Goal: Task Accomplishment & Management: Manage account settings

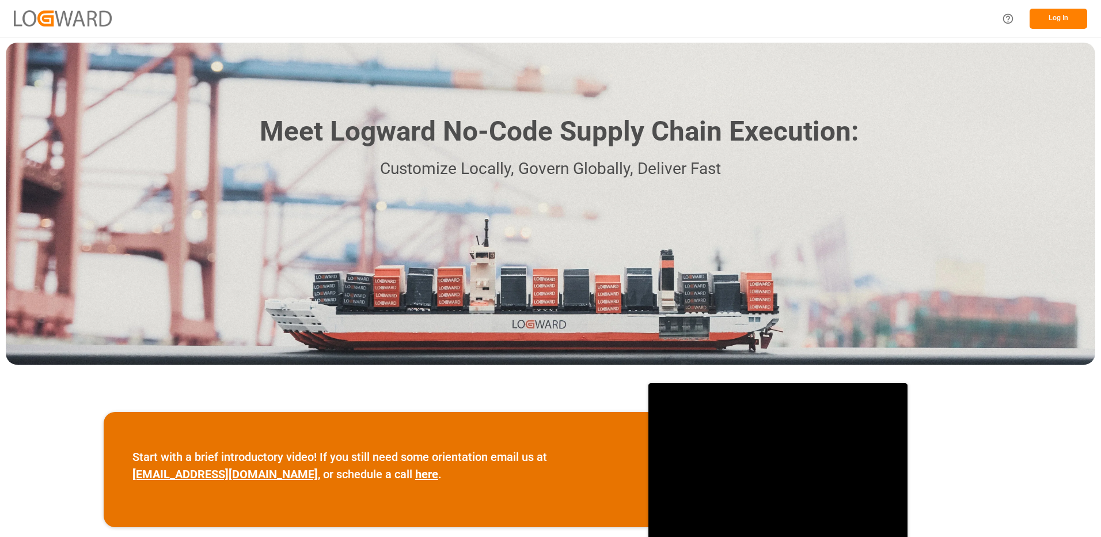
click at [1060, 21] on button "Log In" at bounding box center [1059, 19] width 58 height 20
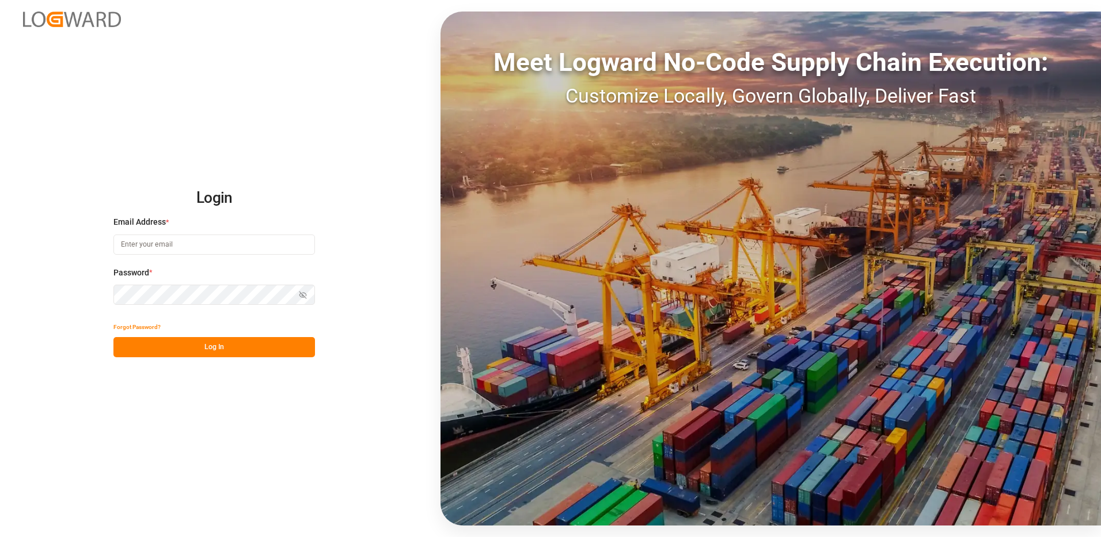
click at [169, 243] on input at bounding box center [214, 244] width 202 height 20
type input "[PERSON_NAME][EMAIL_ADDRESS][DOMAIN_NAME]"
click at [126, 399] on div "Login Email Address * [EMAIL_ADDRESS][DOMAIN_NAME] Password * Show password For…" at bounding box center [550, 268] width 1101 height 537
click at [129, 347] on button "Log In" at bounding box center [214, 347] width 202 height 20
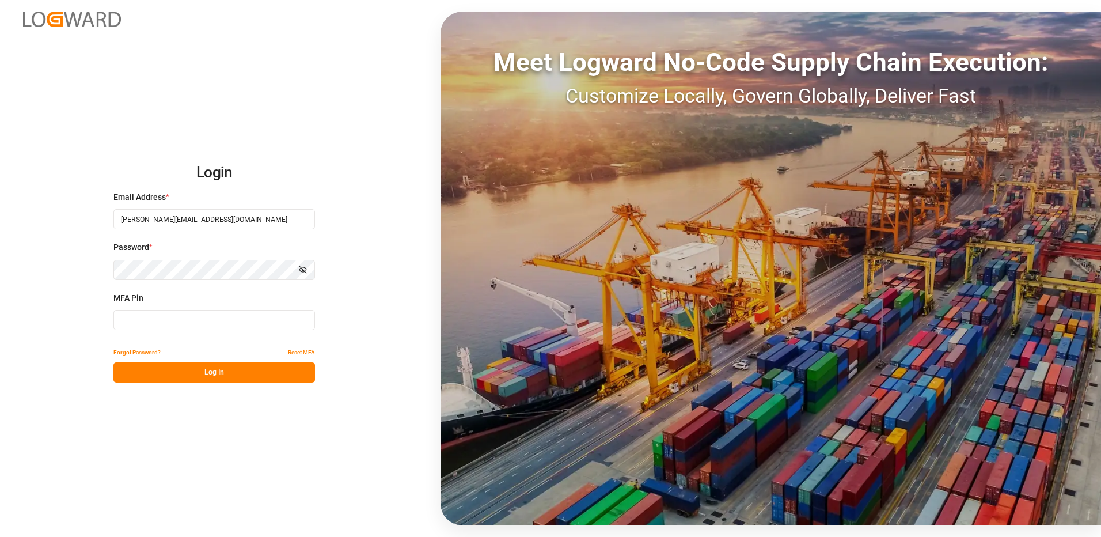
click at [132, 319] on input at bounding box center [214, 320] width 202 height 20
type input "856645"
click at [178, 372] on button "Log In" at bounding box center [214, 372] width 202 height 20
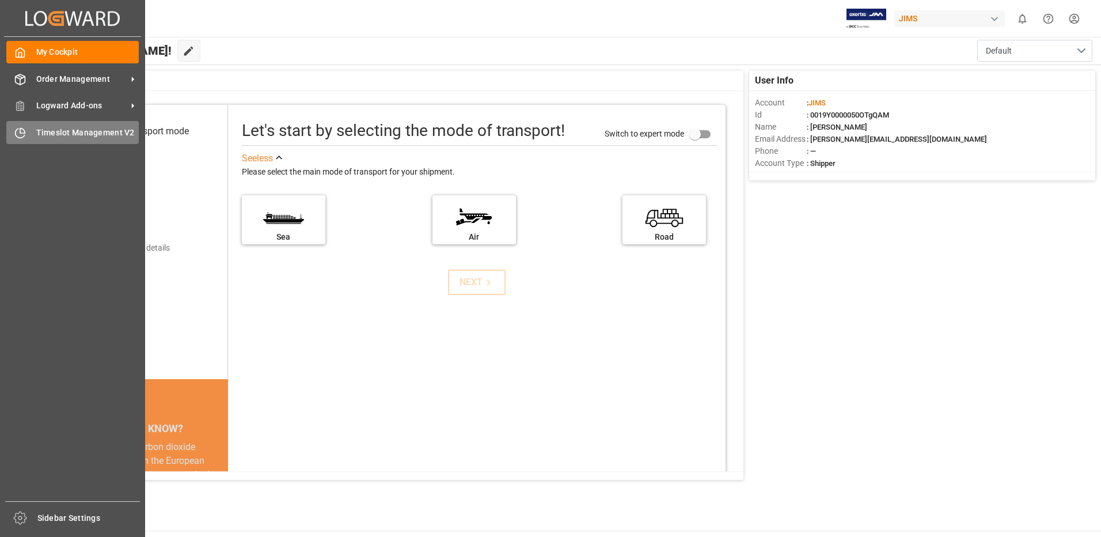
click at [49, 131] on span "Timeslot Management V2" at bounding box center [87, 133] width 103 height 12
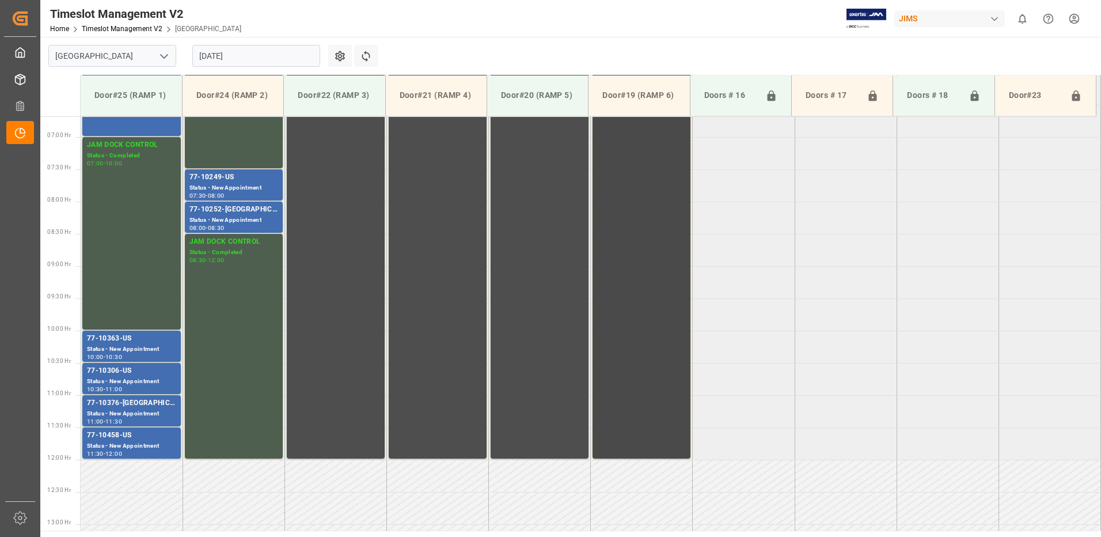
scroll to position [373, 0]
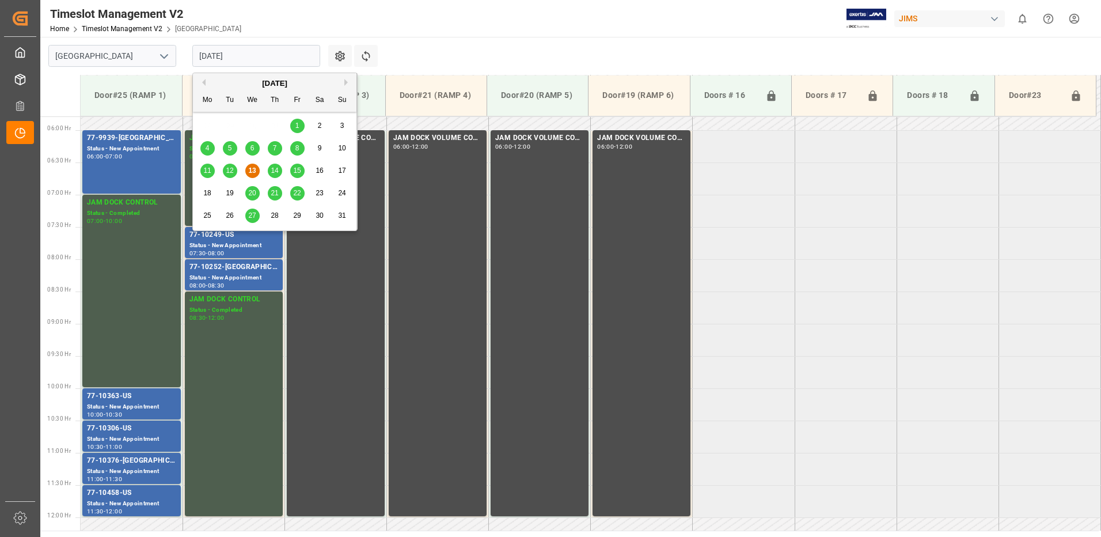
click at [255, 55] on input "[DATE]" at bounding box center [256, 56] width 128 height 22
click at [275, 169] on span "14" at bounding box center [274, 170] width 7 height 8
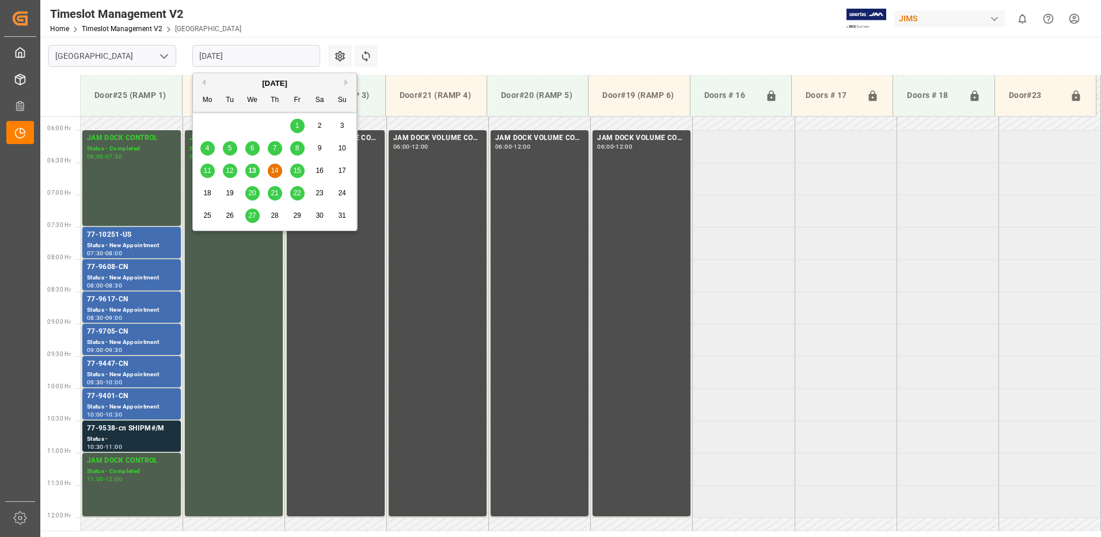
click at [260, 56] on input "[DATE]" at bounding box center [256, 56] width 128 height 22
click at [299, 169] on span "15" at bounding box center [296, 170] width 7 height 8
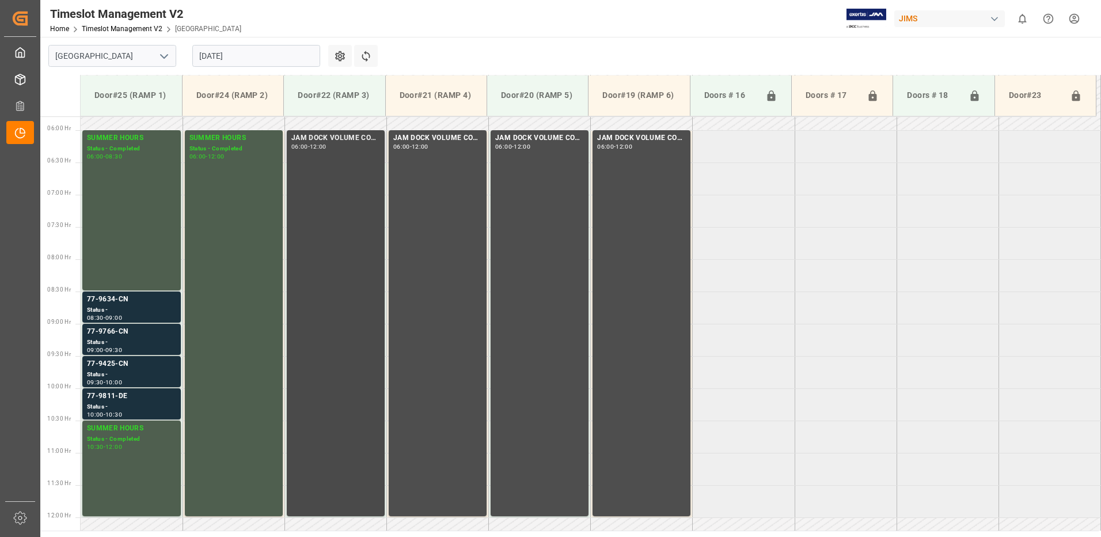
scroll to position [431, 0]
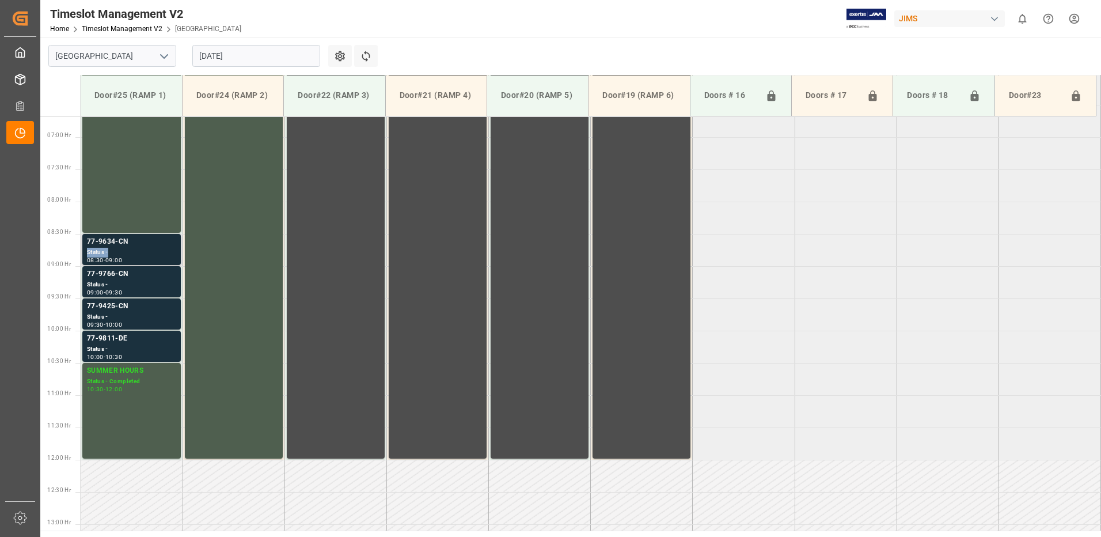
click at [127, 247] on div "77-9634-CN Status - 08:30 - 09:00" at bounding box center [131, 249] width 89 height 26
click at [142, 282] on div "Status -" at bounding box center [131, 285] width 89 height 10
click at [140, 312] on div "Status -" at bounding box center [131, 317] width 89 height 10
click at [142, 343] on div "77-9811-DE" at bounding box center [131, 339] width 89 height 12
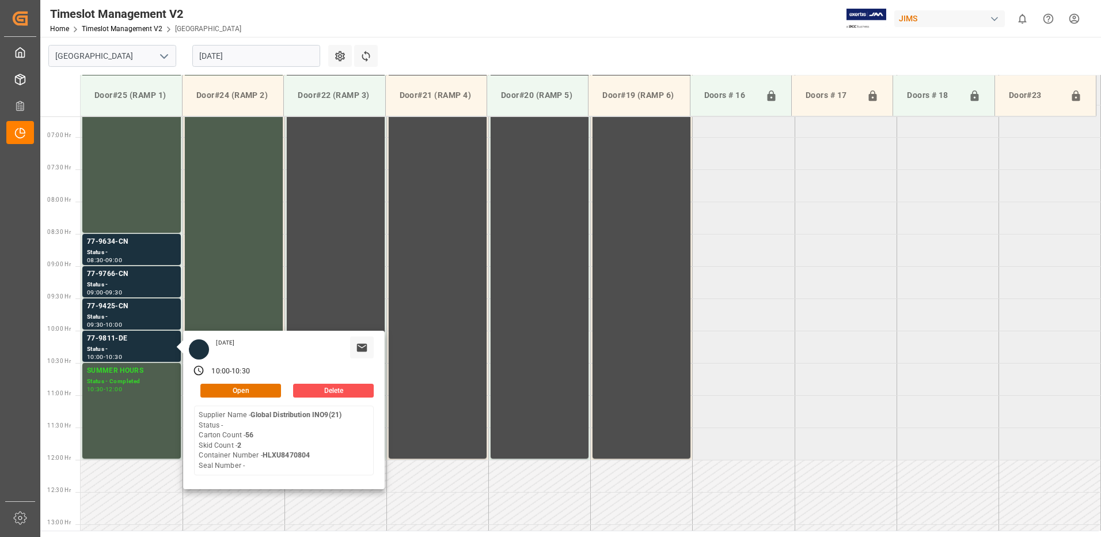
click at [781, 313] on tabel "SUMMER HOURS Status - Completed 06:00 - 08:30 SUMMER HOURS Status - Completed 0…" at bounding box center [591, 460] width 1021 height 1549
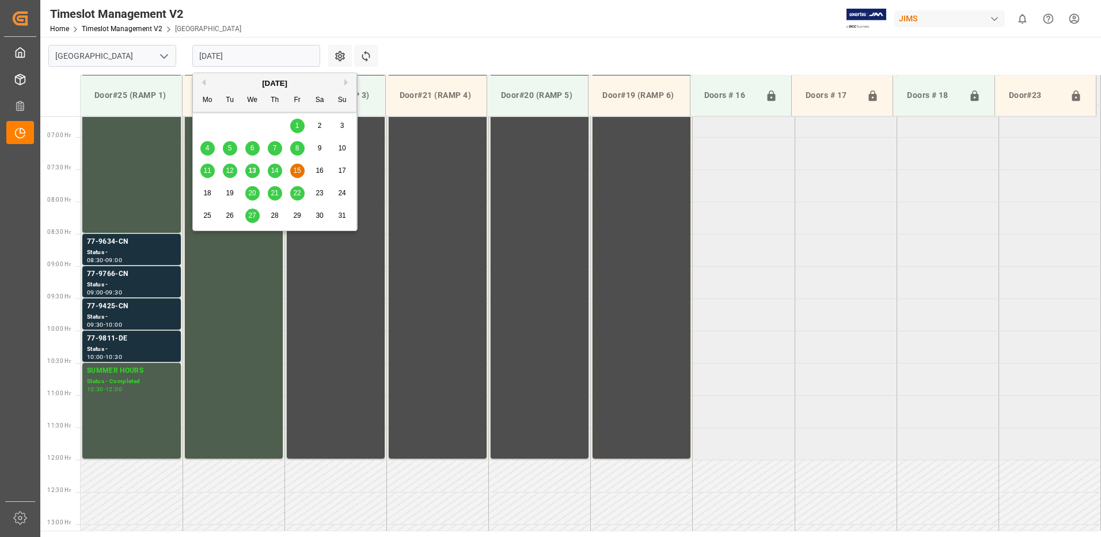
click at [254, 54] on input "[DATE]" at bounding box center [256, 56] width 128 height 22
click at [253, 194] on span "20" at bounding box center [251, 193] width 7 height 8
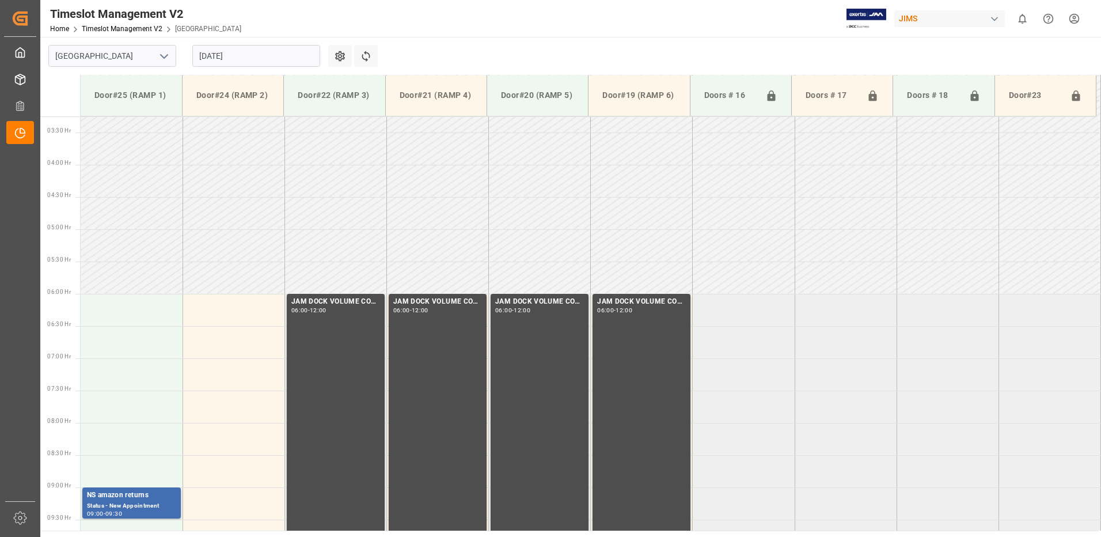
scroll to position [316, 0]
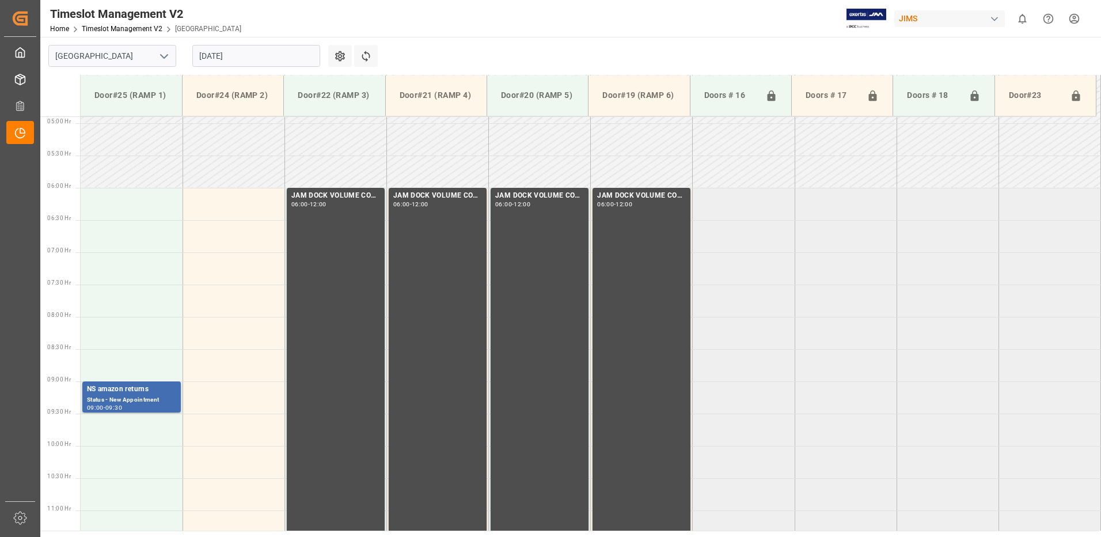
click at [262, 56] on input "[DATE]" at bounding box center [256, 56] width 128 height 22
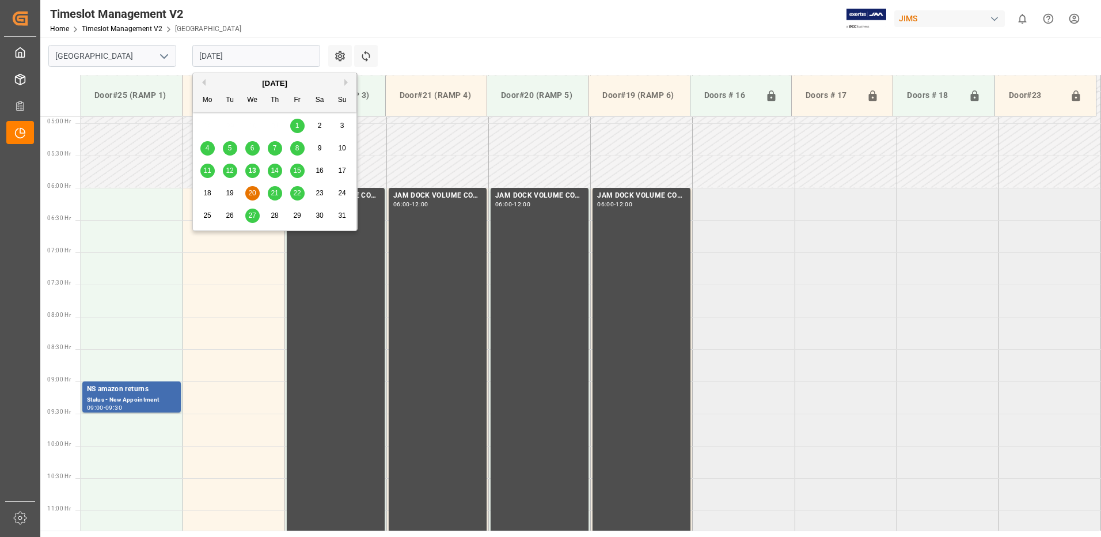
click at [277, 191] on span "21" at bounding box center [274, 193] width 7 height 8
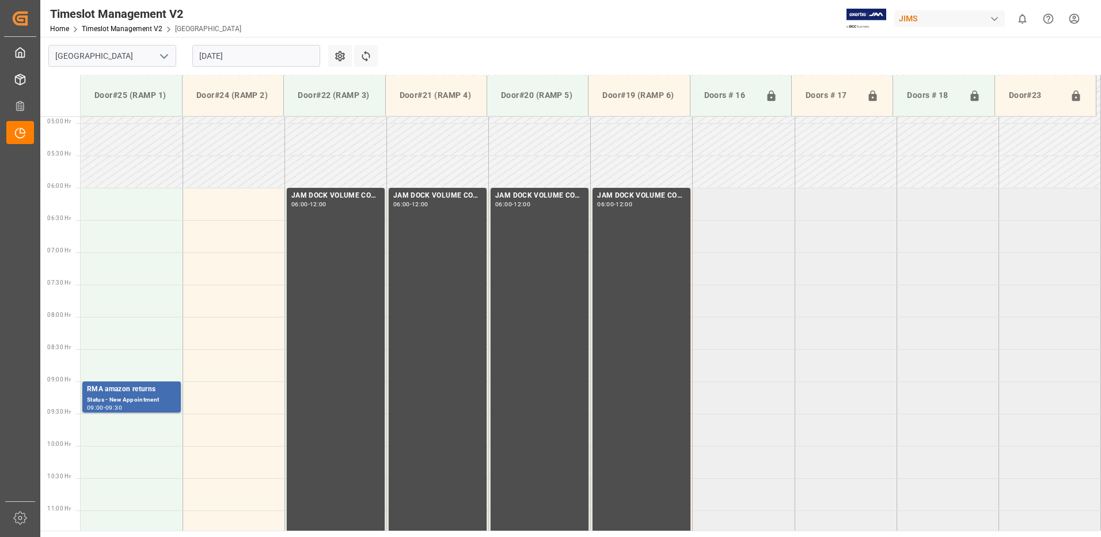
click at [253, 60] on input "[DATE]" at bounding box center [256, 56] width 128 height 22
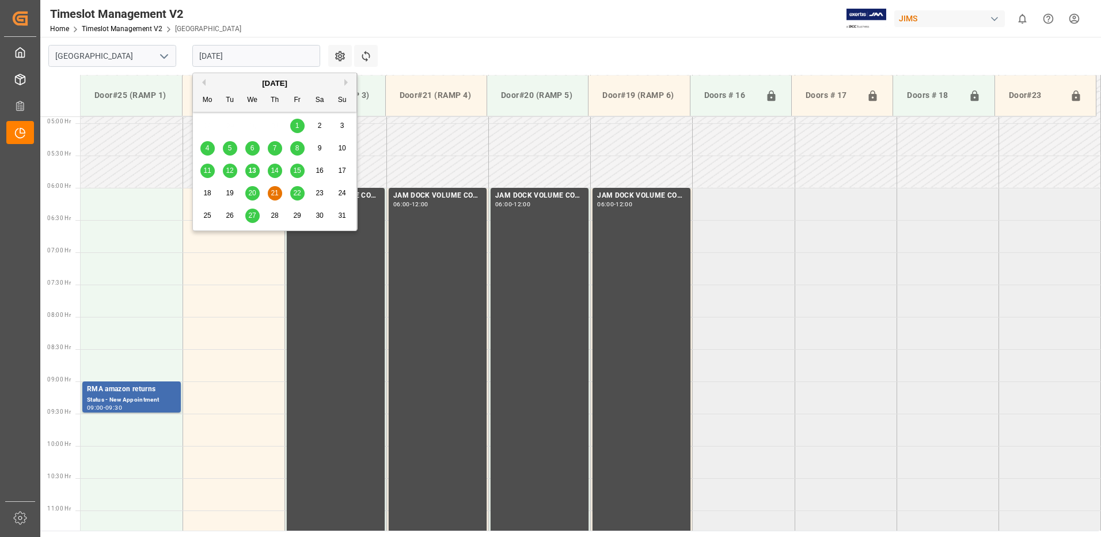
click at [298, 194] on span "22" at bounding box center [296, 193] width 7 height 8
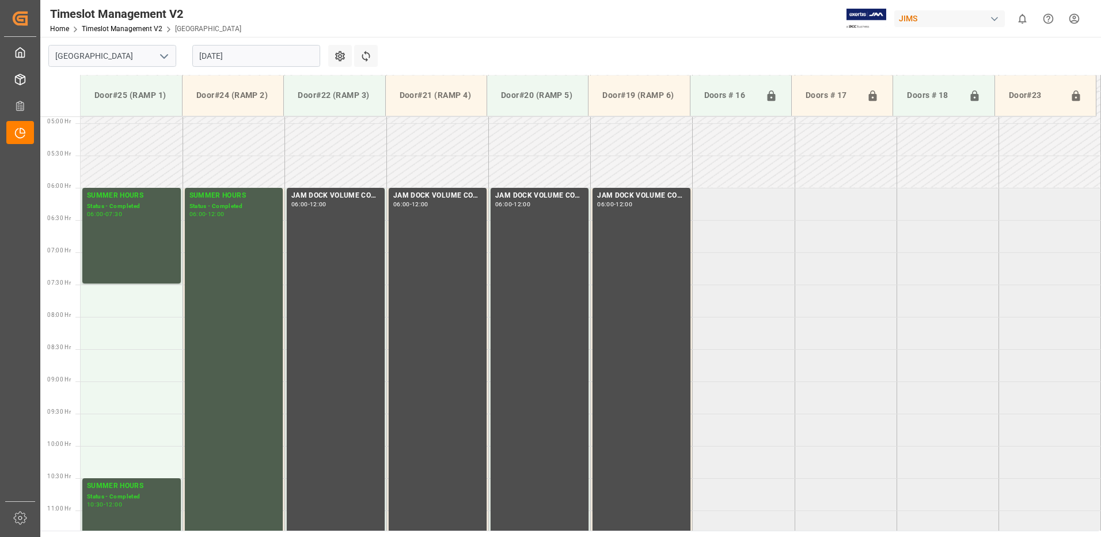
click at [255, 54] on input "[DATE]" at bounding box center [256, 56] width 128 height 22
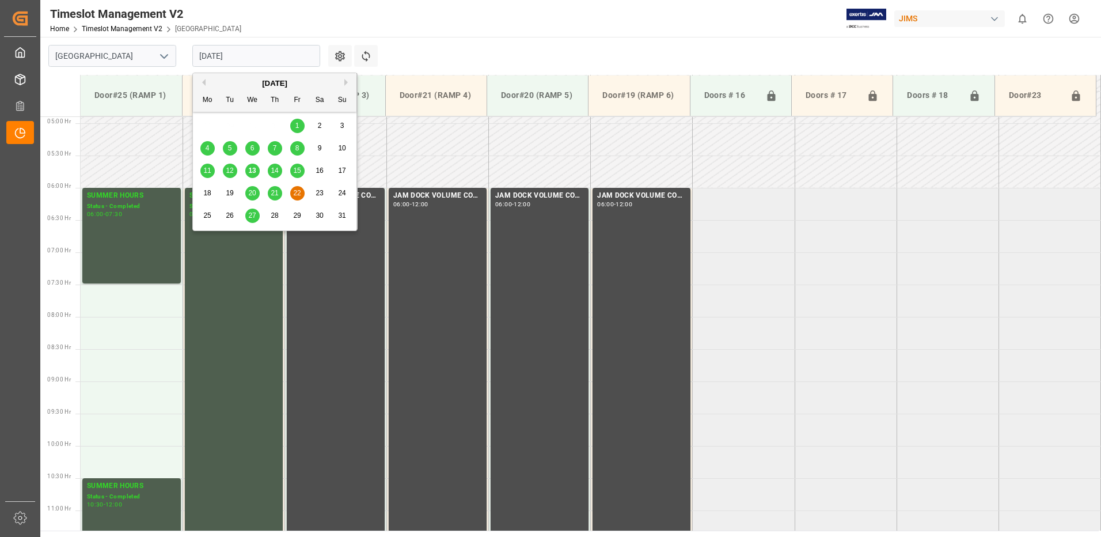
click at [253, 169] on span "13" at bounding box center [251, 170] width 7 height 8
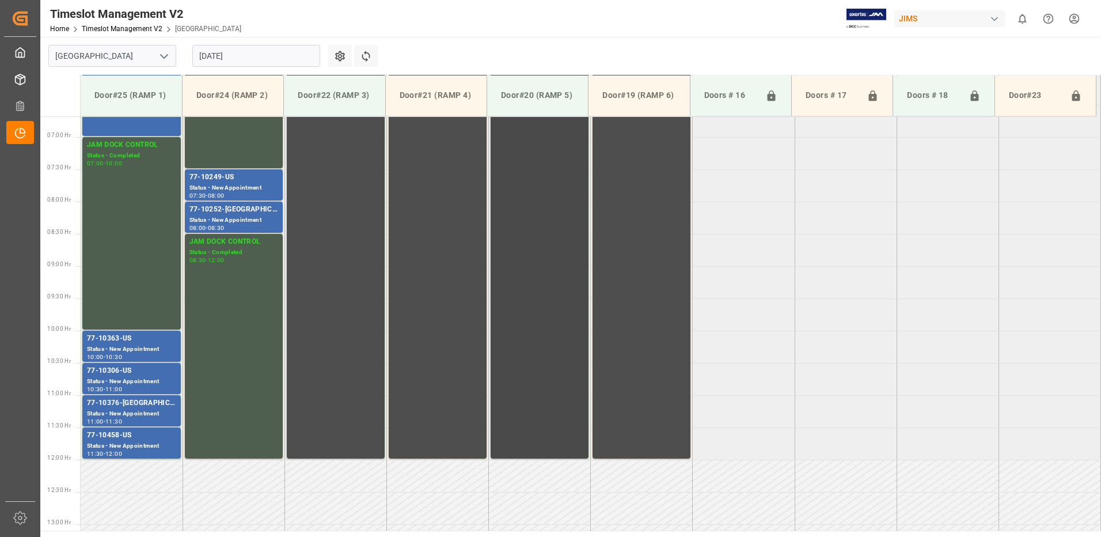
scroll to position [373, 0]
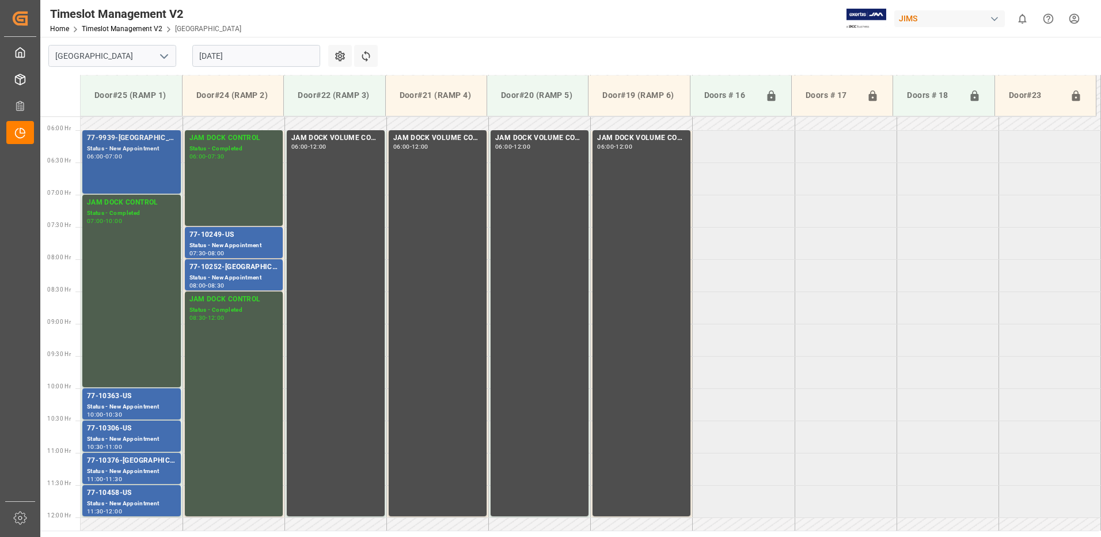
click at [125, 167] on div "77-9939-US Status - New Appointment 06:00 - 07:00" at bounding box center [131, 161] width 89 height 59
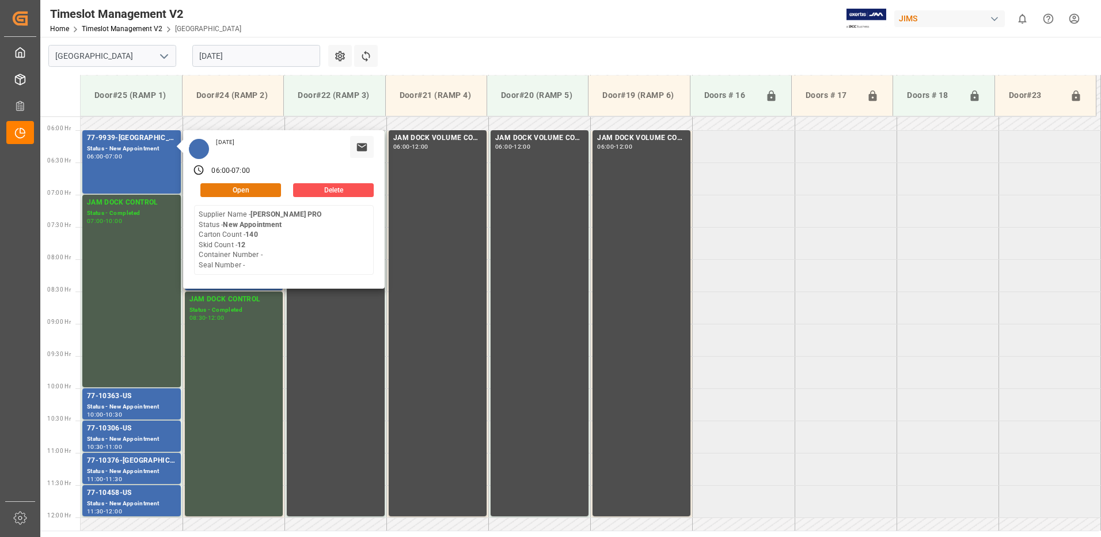
click at [237, 185] on button "Open" at bounding box center [240, 190] width 81 height 14
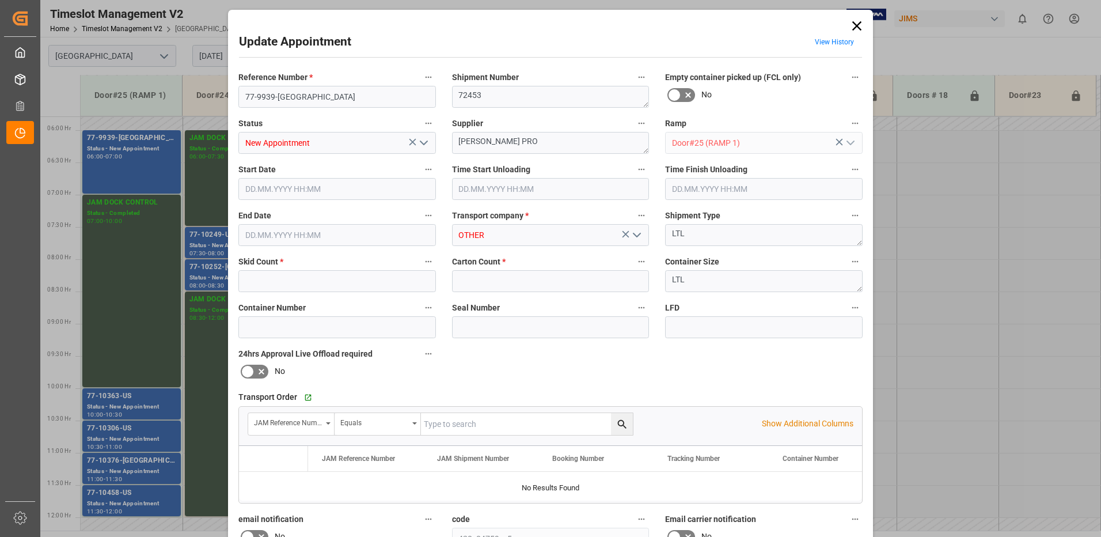
type input "12"
type input "140"
type input "[DATE] 06:00"
type input "[DATE] 07:00"
type input "[DATE] 11:29"
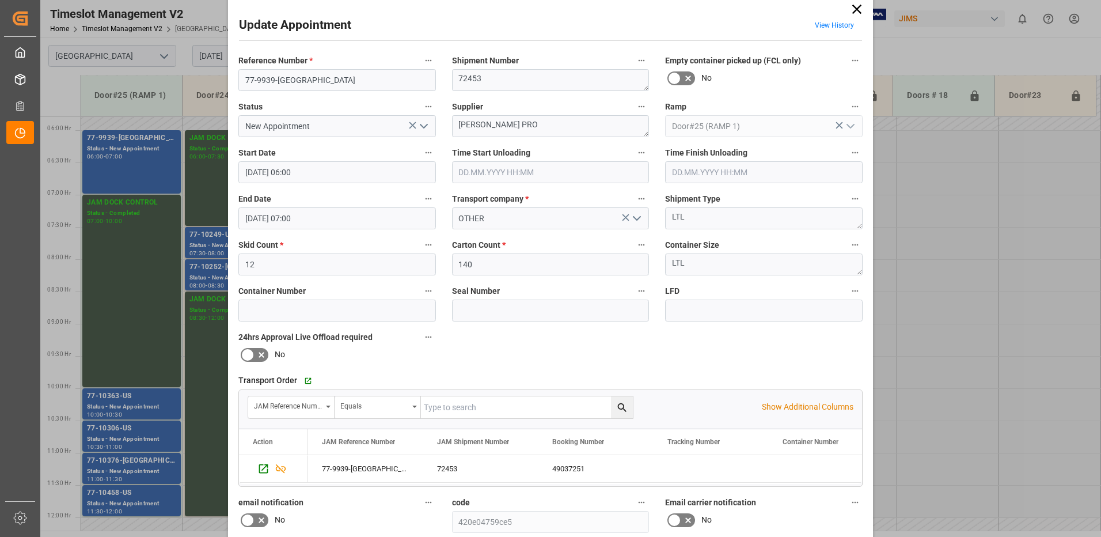
scroll to position [0, 0]
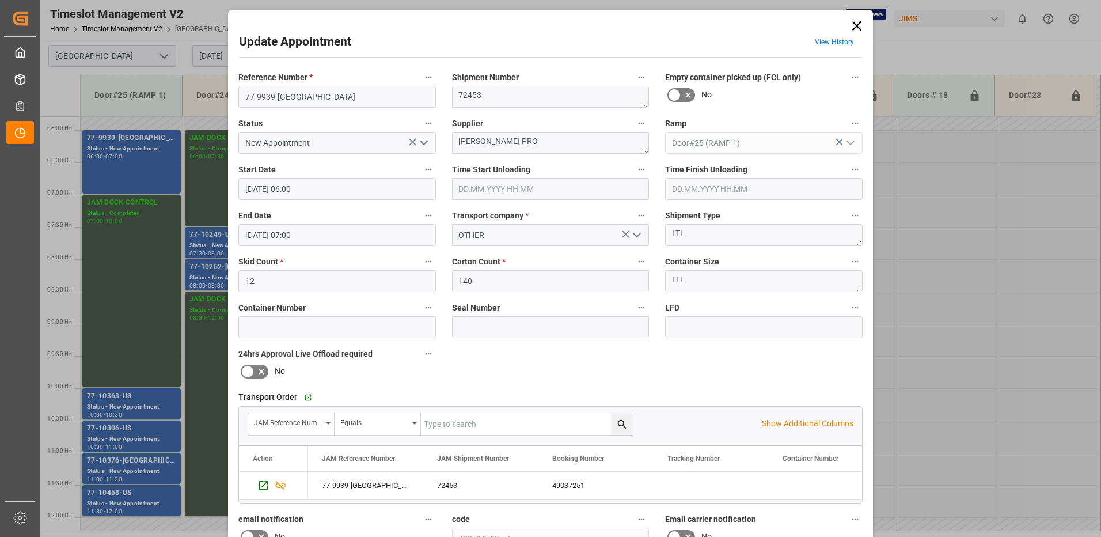
click at [854, 26] on icon at bounding box center [856, 25] width 9 height 9
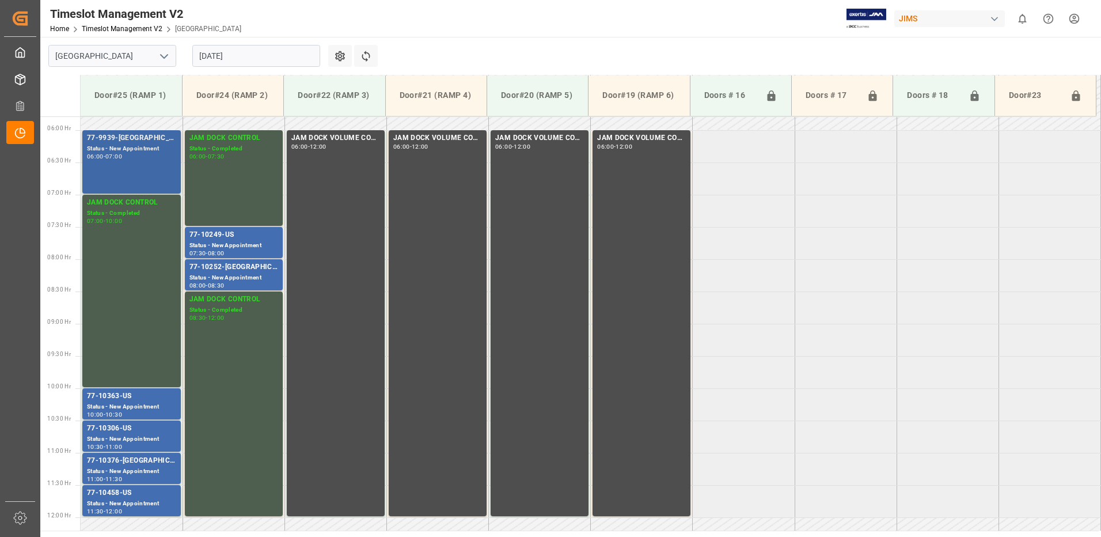
click at [146, 160] on div "77-9939-US Status - New Appointment 06:00 - 07:00" at bounding box center [131, 161] width 89 height 59
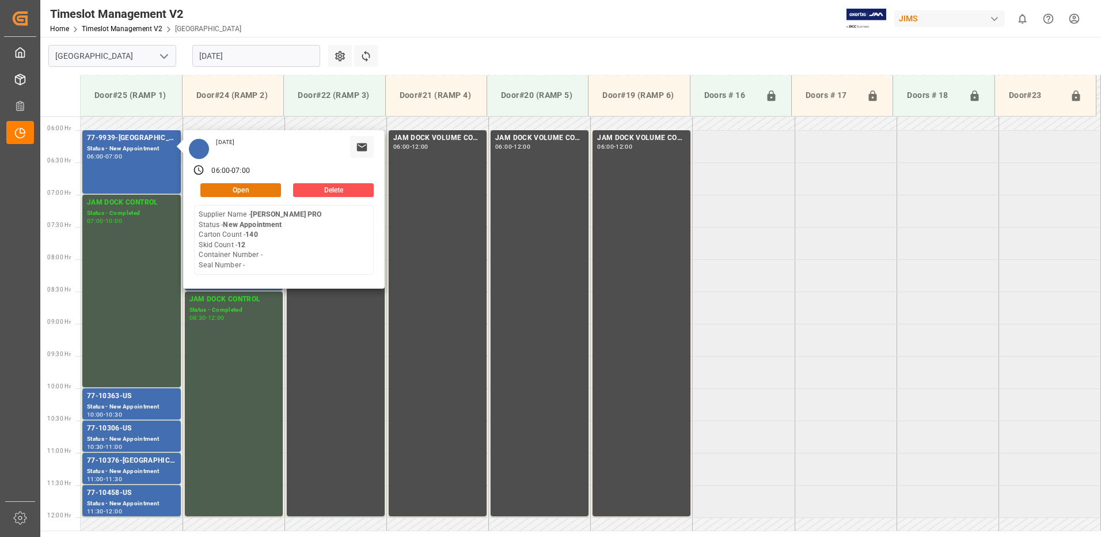
click at [256, 188] on button "Open" at bounding box center [240, 190] width 81 height 14
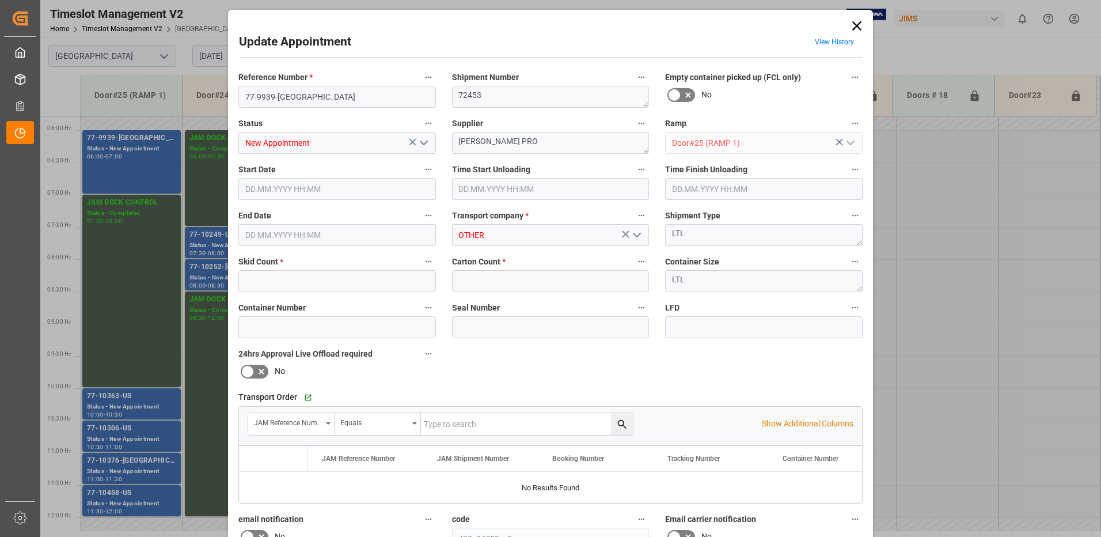
type input "12"
type input "140"
type input "[DATE] 06:00"
type input "[DATE] 07:00"
type input "[DATE] 11:29"
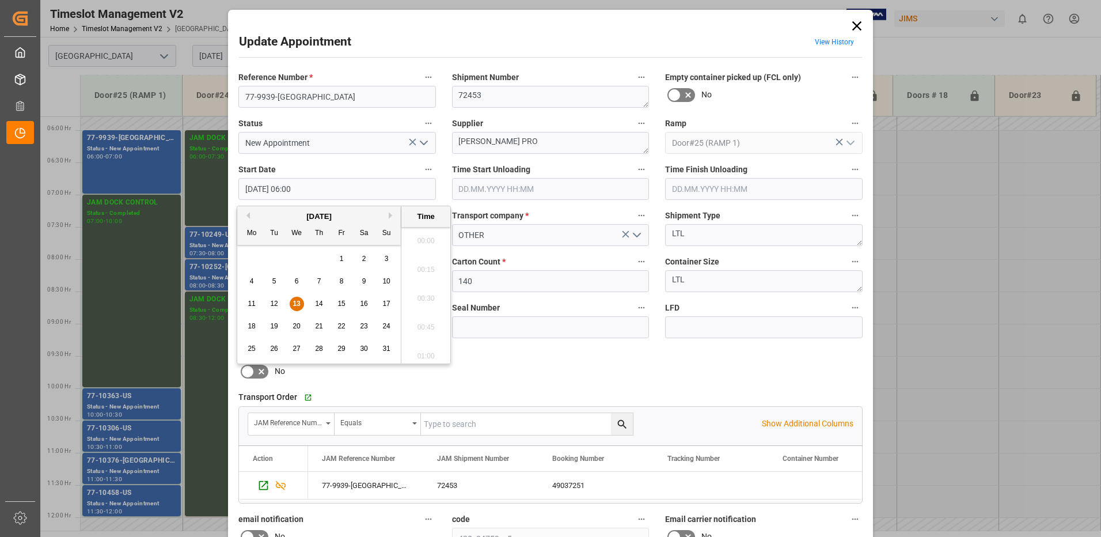
click at [317, 188] on input "[DATE] 06:00" at bounding box center [337, 189] width 198 height 22
click at [297, 302] on span "13" at bounding box center [296, 304] width 7 height 8
click at [423, 266] on li "06:45" at bounding box center [425, 266] width 49 height 29
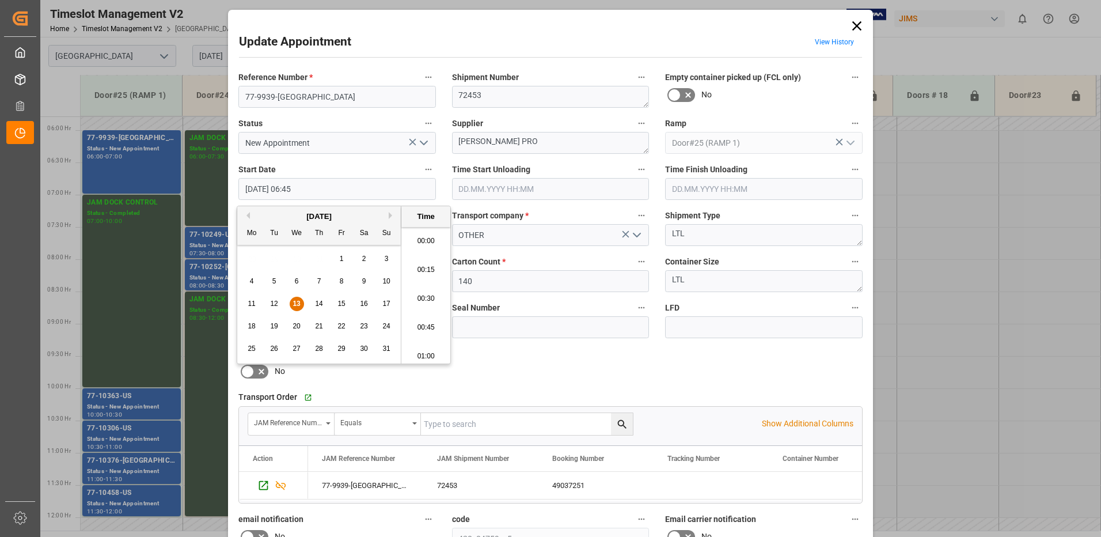
scroll to position [724, 0]
click at [339, 190] on input "[DATE] 06:45" at bounding box center [337, 189] width 198 height 22
click at [298, 305] on span "13" at bounding box center [296, 304] width 7 height 8
click at [420, 323] on li "06:00" at bounding box center [425, 323] width 49 height 29
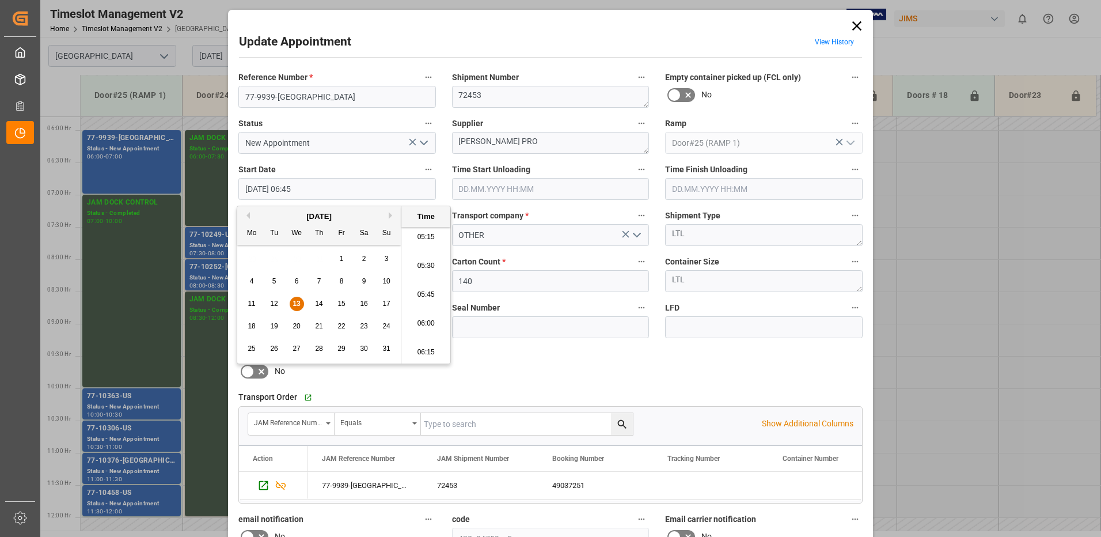
type input "[DATE] 06:00"
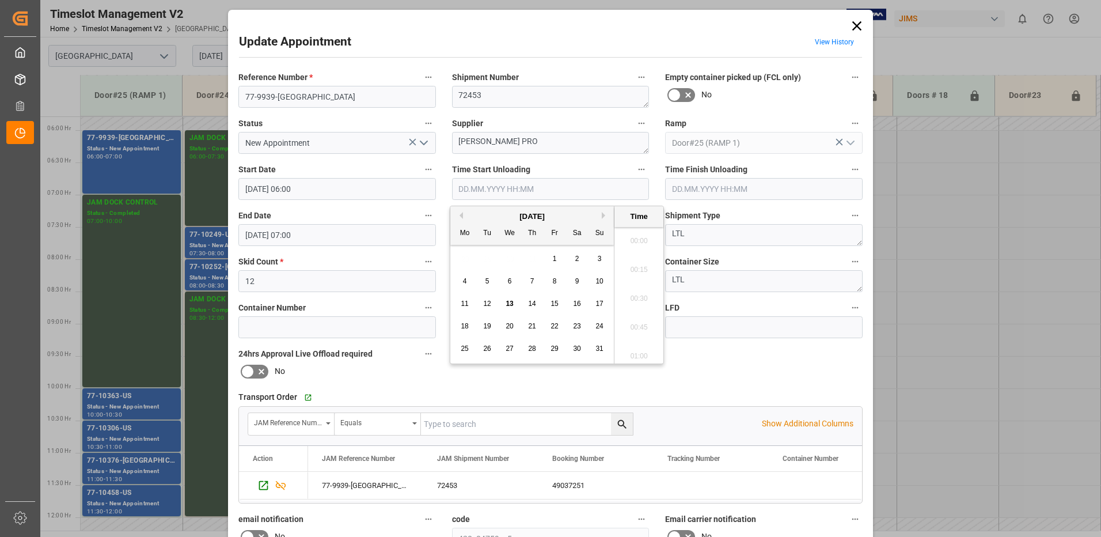
click at [487, 185] on input "text" at bounding box center [551, 189] width 198 height 22
click at [511, 304] on span "13" at bounding box center [509, 304] width 7 height 8
click at [637, 240] on li "06:15" at bounding box center [639, 237] width 49 height 29
type input "[DATE] 06:15"
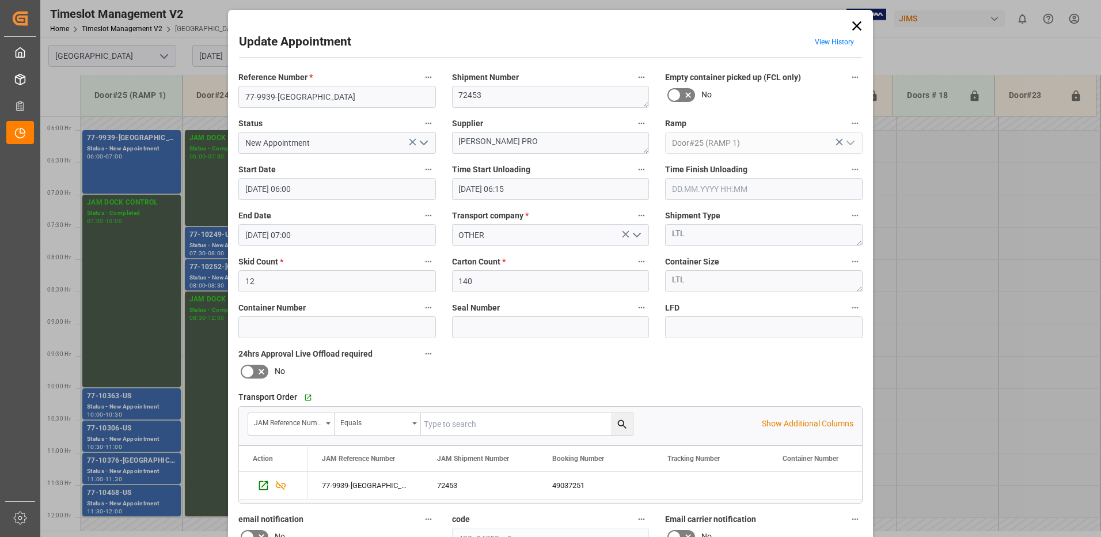
click at [634, 237] on icon "open menu" at bounding box center [637, 235] width 14 height 14
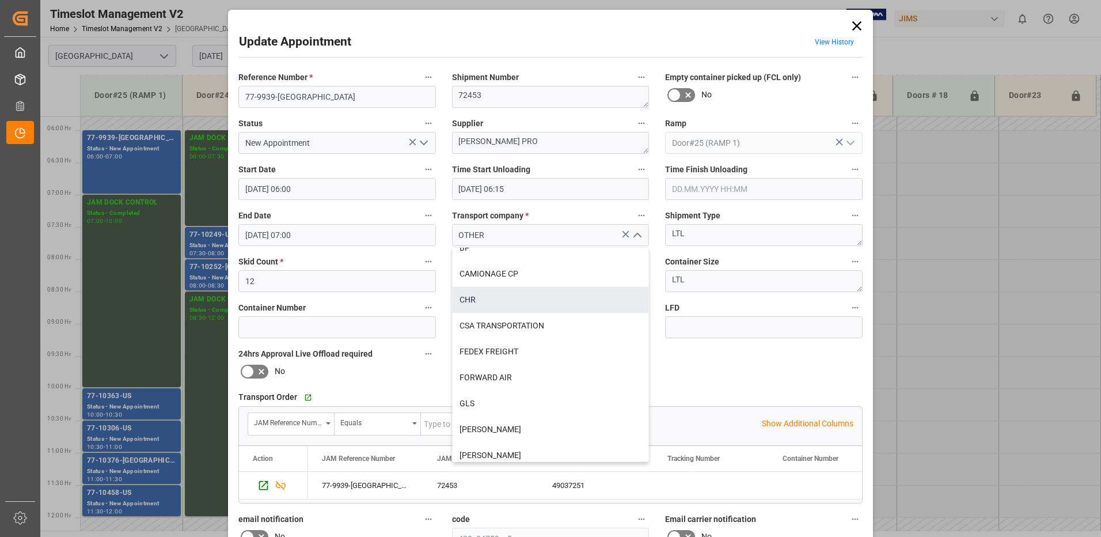
scroll to position [0, 0]
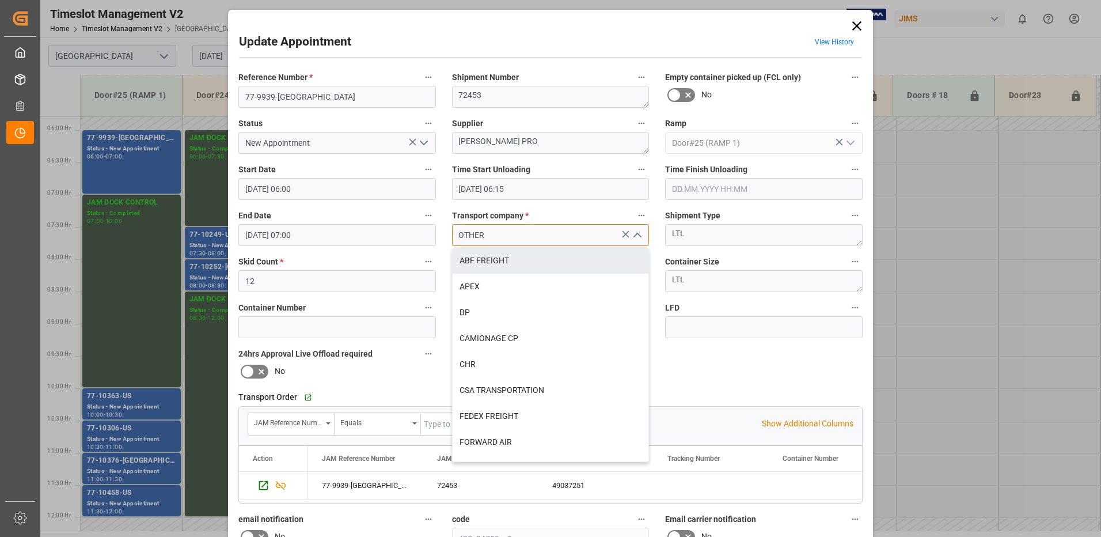
click at [499, 230] on input "OTHER" at bounding box center [551, 235] width 198 height 22
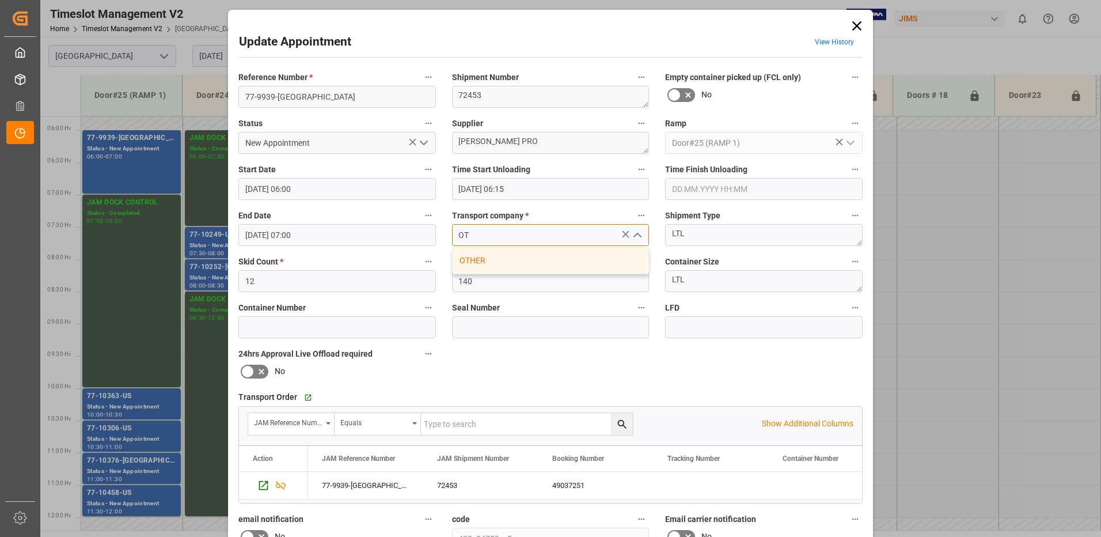
type input "O"
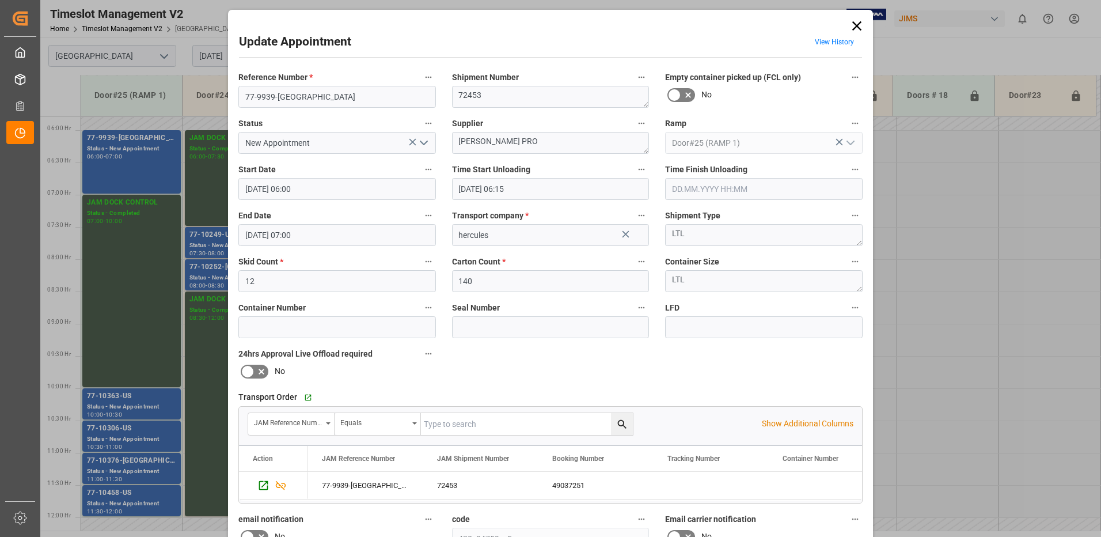
type input "OTHER"
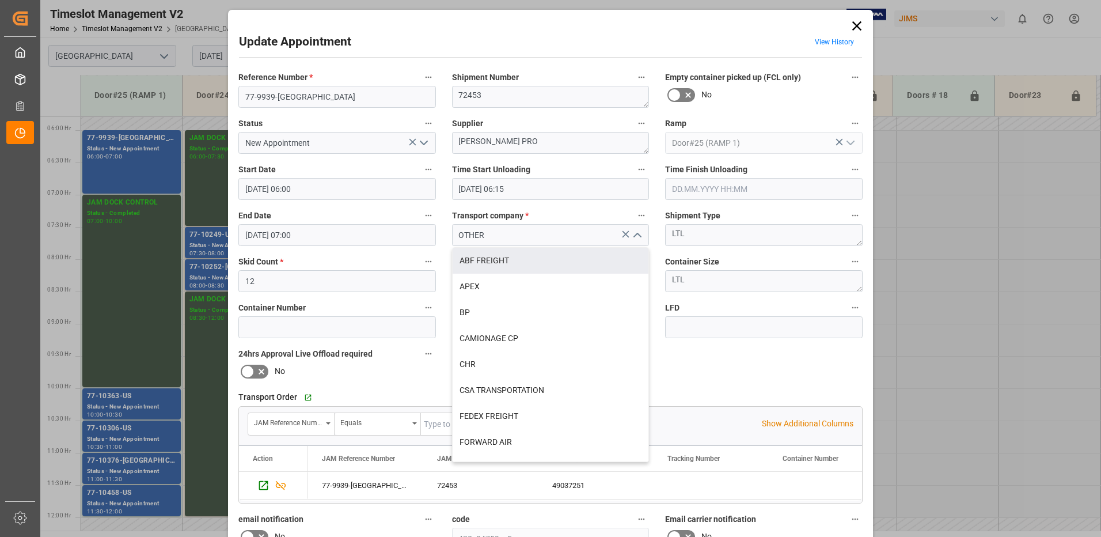
click at [624, 234] on icon at bounding box center [626, 233] width 7 height 7
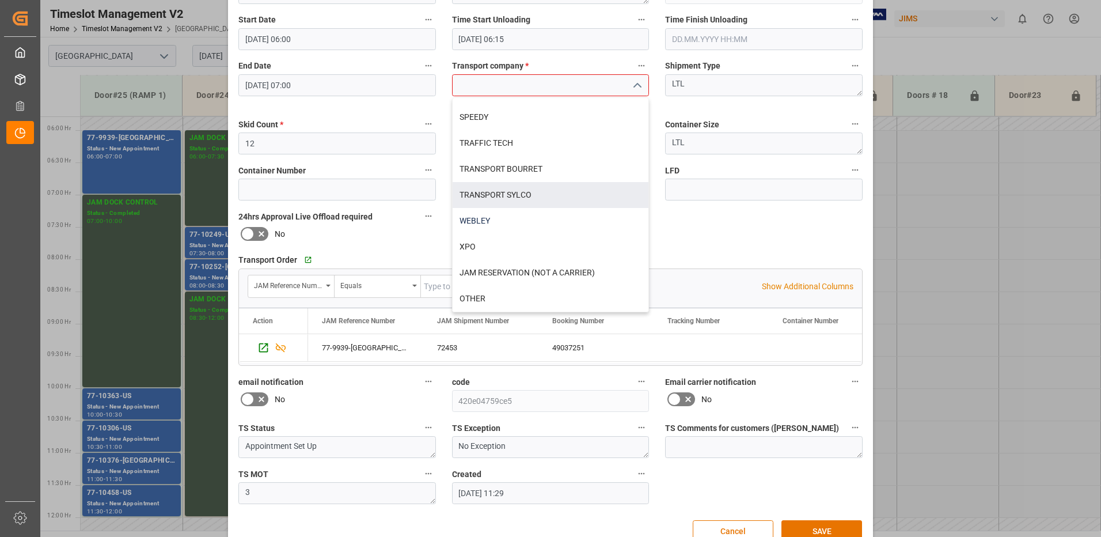
scroll to position [176, 0]
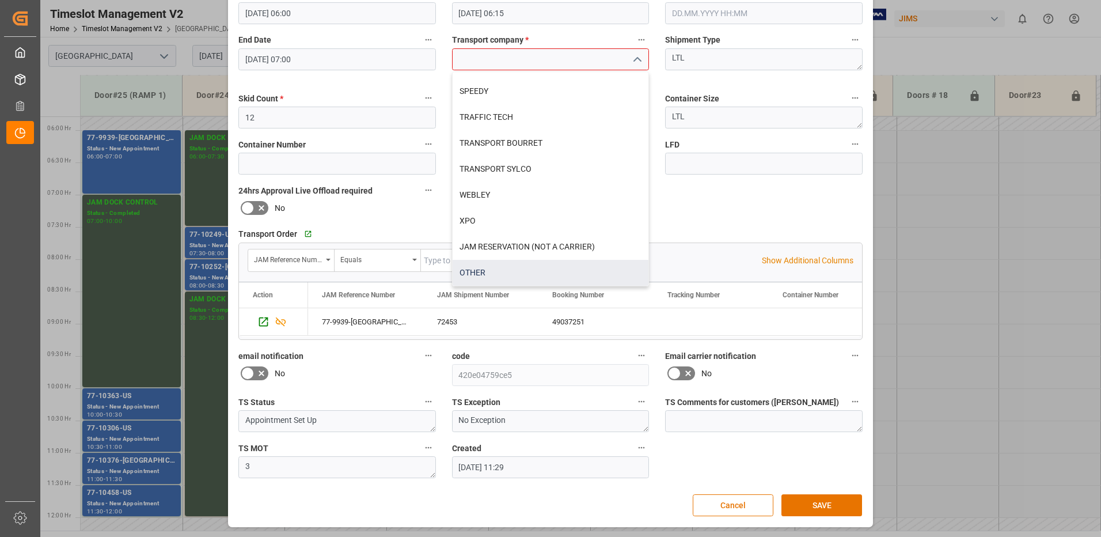
click at [482, 274] on div "OTHER" at bounding box center [551, 273] width 196 height 26
type input "OTHER"
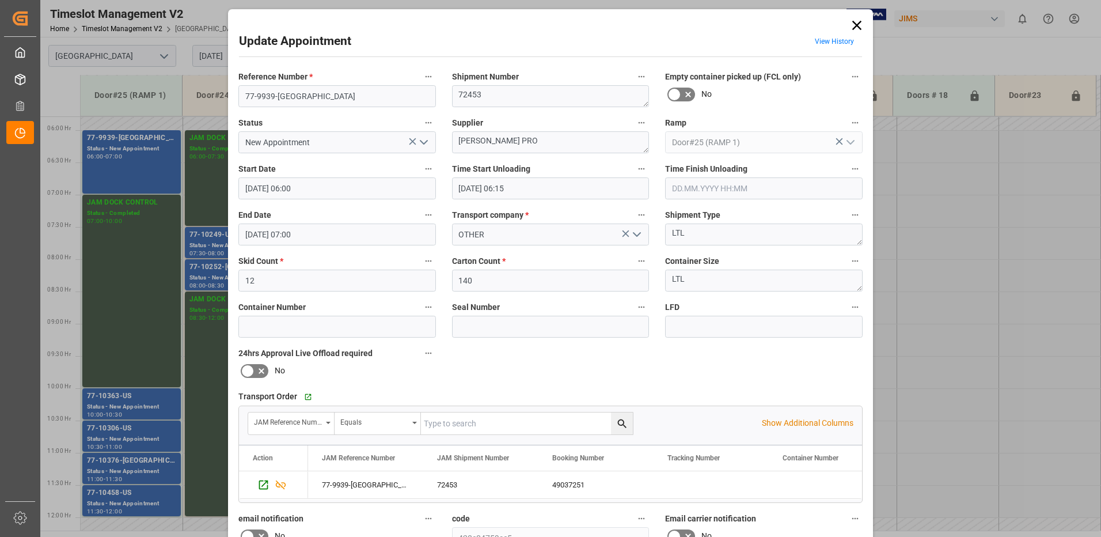
scroll to position [0, 0]
click at [689, 327] on input at bounding box center [764, 327] width 198 height 22
type input "Transport VITRAN"
click at [421, 142] on icon "open menu" at bounding box center [424, 143] width 14 height 14
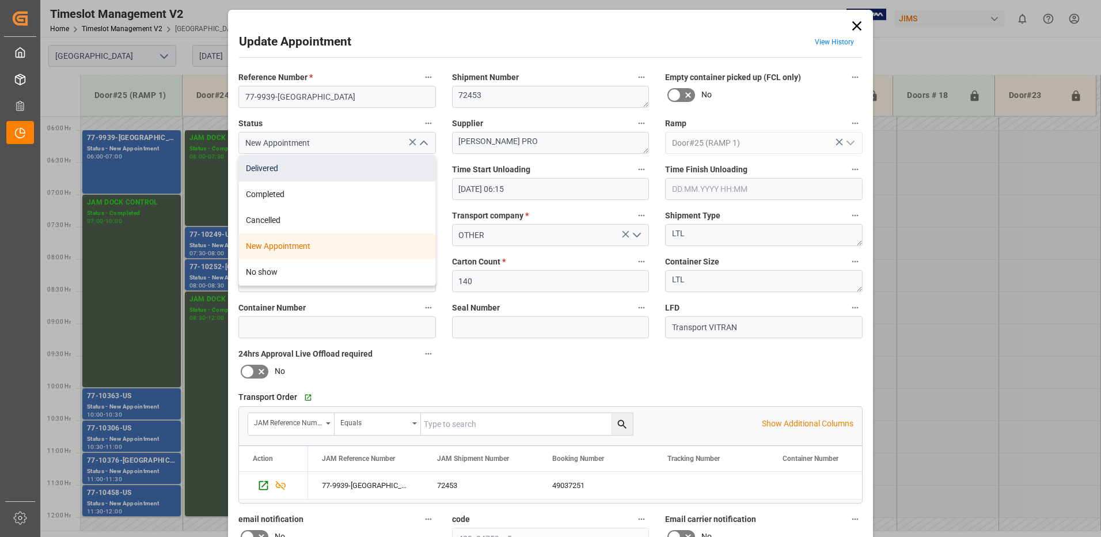
click at [320, 169] on div "Delivered" at bounding box center [337, 169] width 196 height 26
type input "Delivered"
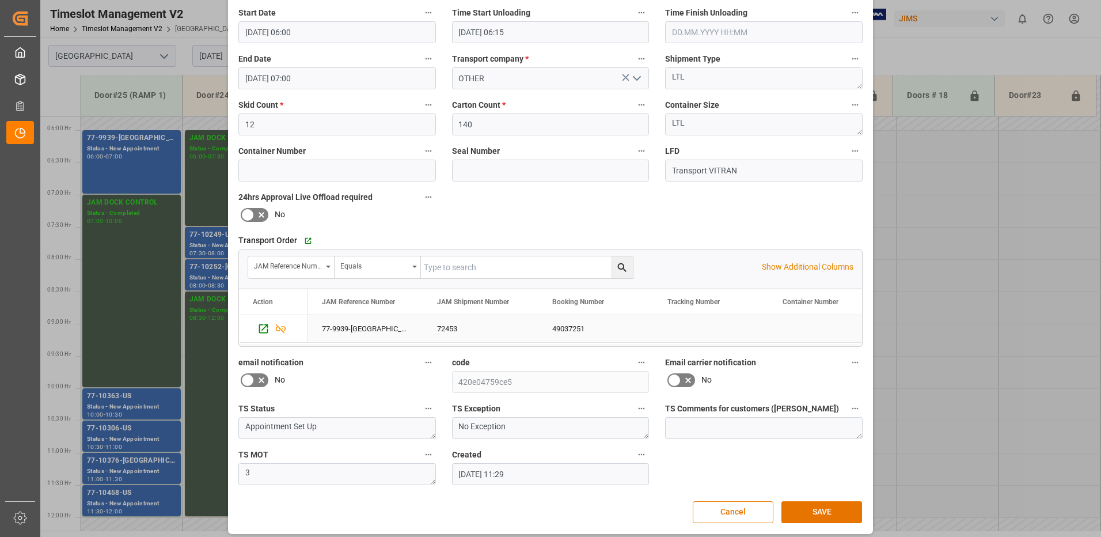
scroll to position [164, 0]
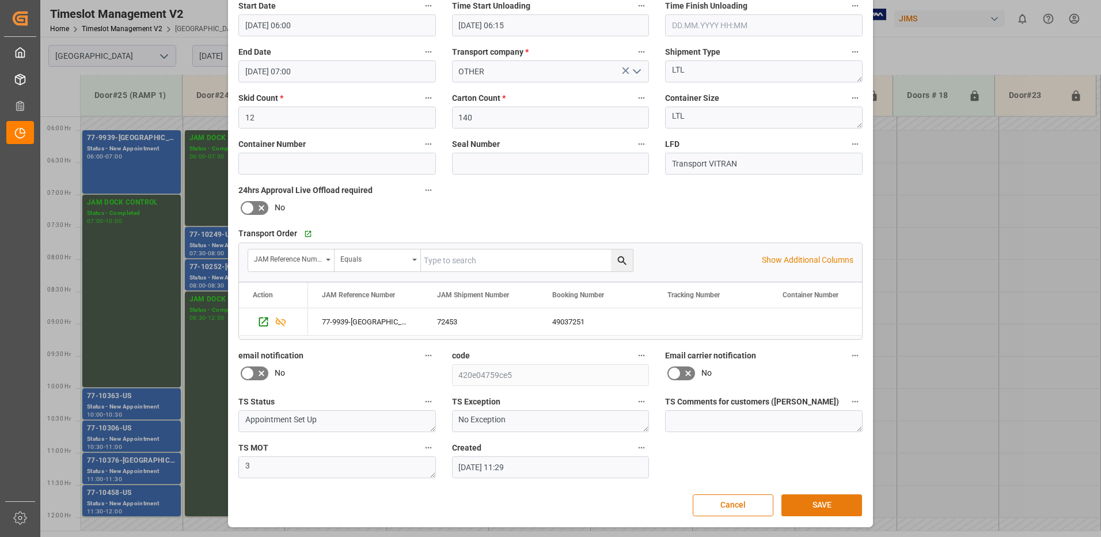
click at [824, 509] on button "SAVE" at bounding box center [822, 505] width 81 height 22
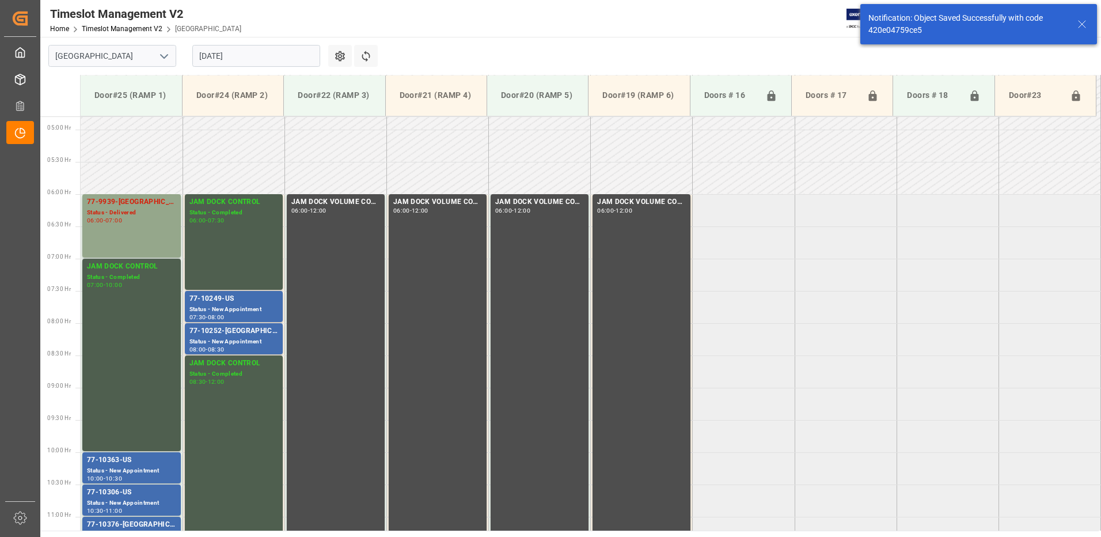
scroll to position [316, 0]
